Goal: Transaction & Acquisition: Subscribe to service/newsletter

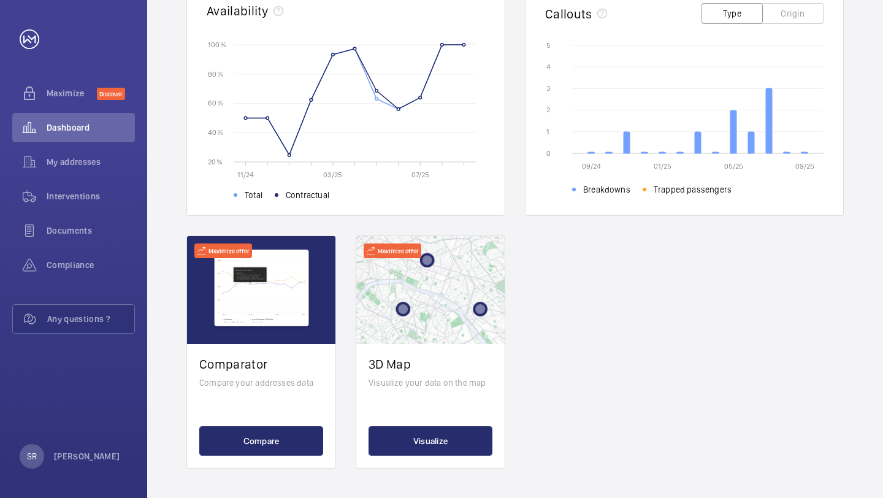
scroll to position [398, 0]
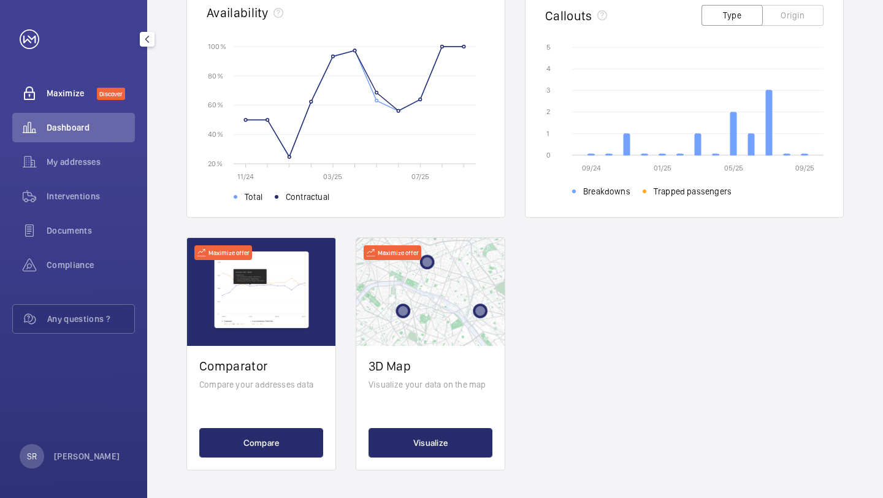
click at [67, 89] on span "Maximize" at bounding box center [72, 93] width 50 height 12
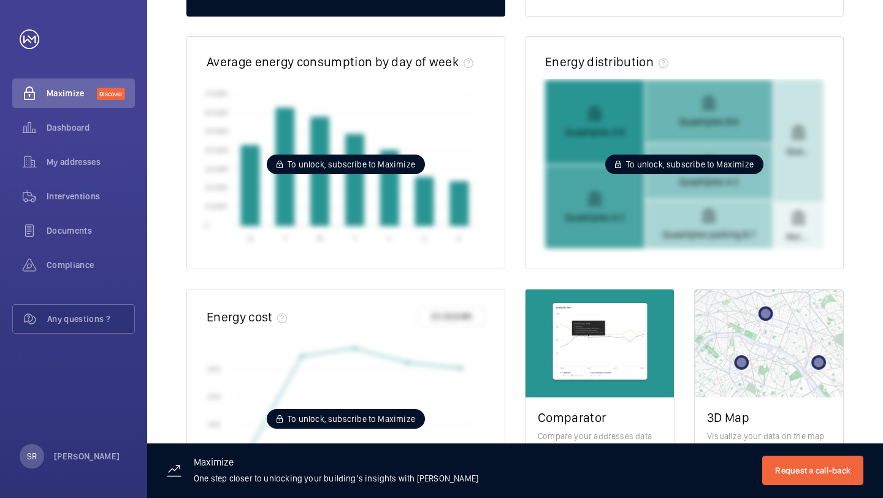
scroll to position [404, 0]
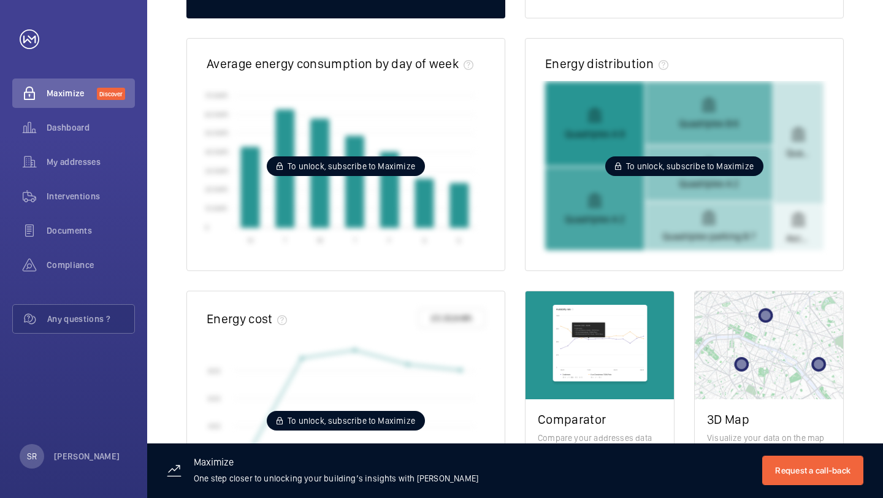
click at [334, 170] on span "To unlock, subscribe to Maximize" at bounding box center [351, 166] width 128 height 12
drag, startPoint x: 411, startPoint y: 166, endPoint x: 294, endPoint y: 158, distance: 117.3
click at [294, 158] on div "To unlock, subscribe to Maximize" at bounding box center [346, 166] width 158 height 20
